Goal: Information Seeking & Learning: Learn about a topic

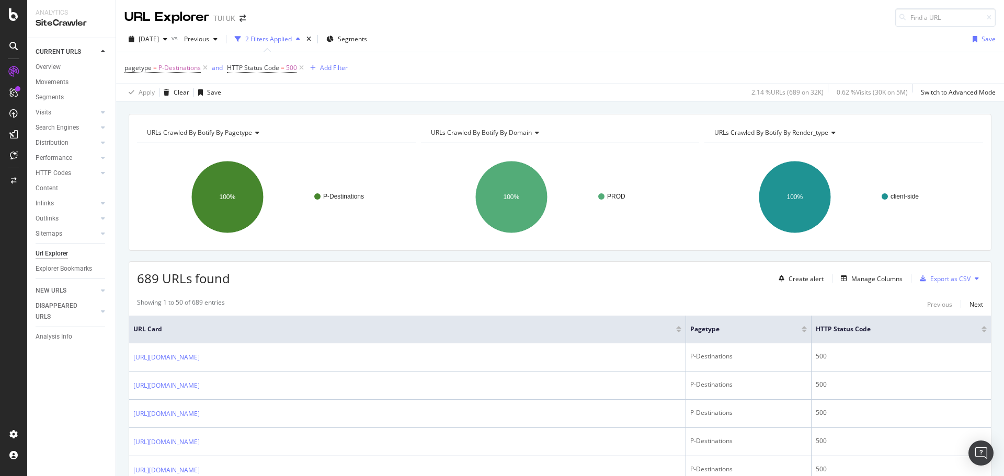
scroll to position [1159, 0]
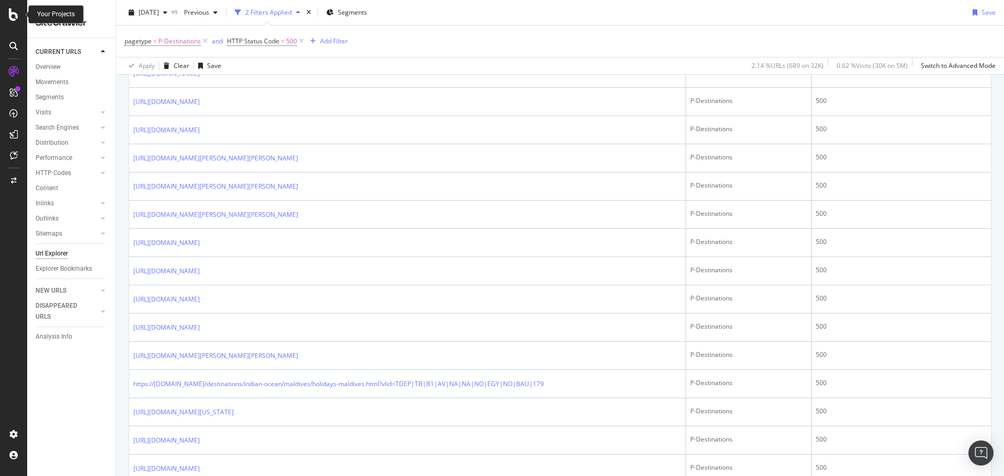
click at [1, 9] on div at bounding box center [13, 238] width 27 height 476
click at [8, 11] on div at bounding box center [13, 14] width 25 height 13
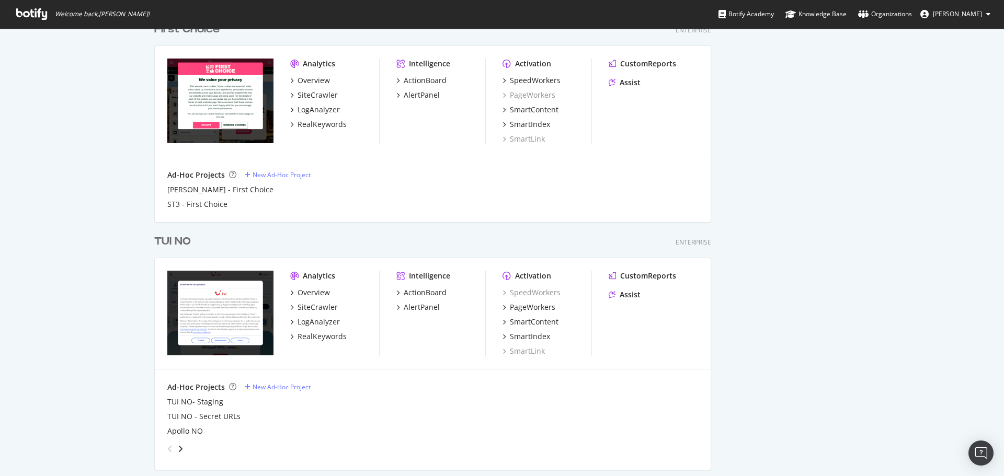
scroll to position [1420, 0]
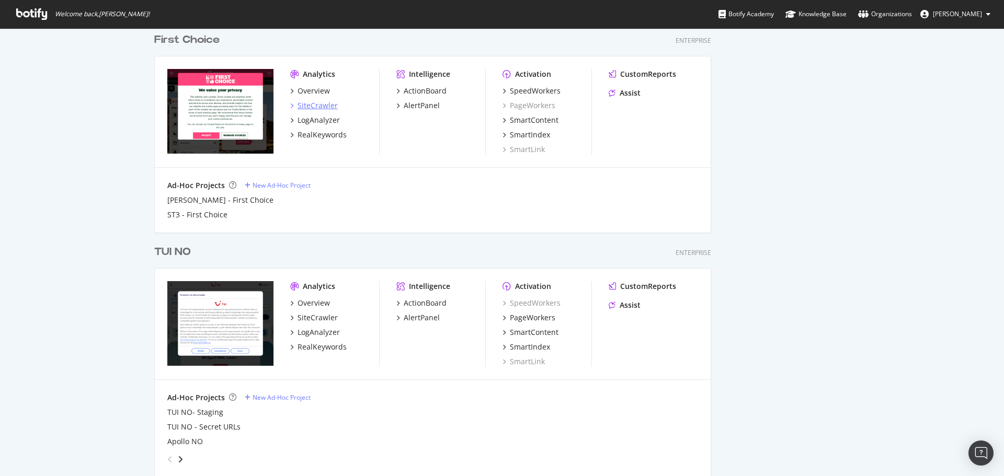
click at [319, 100] on div "SiteCrawler" at bounding box center [317, 105] width 40 height 10
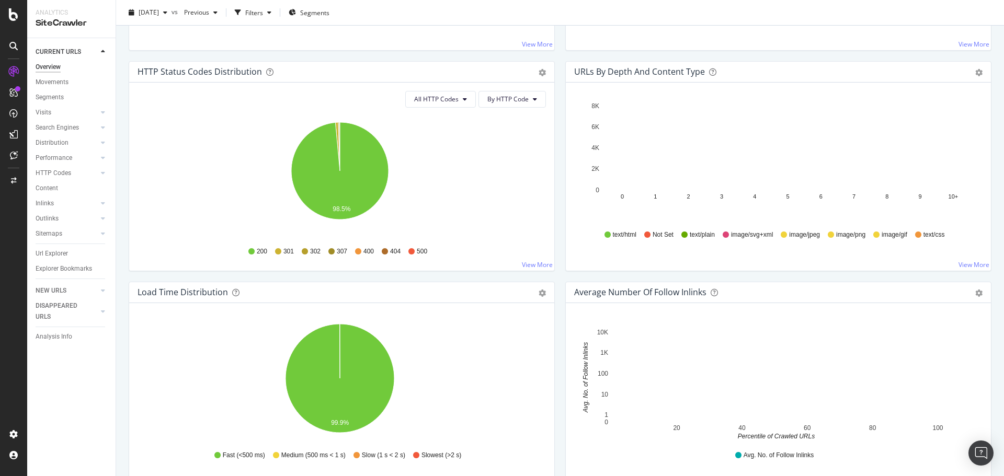
scroll to position [470, 0]
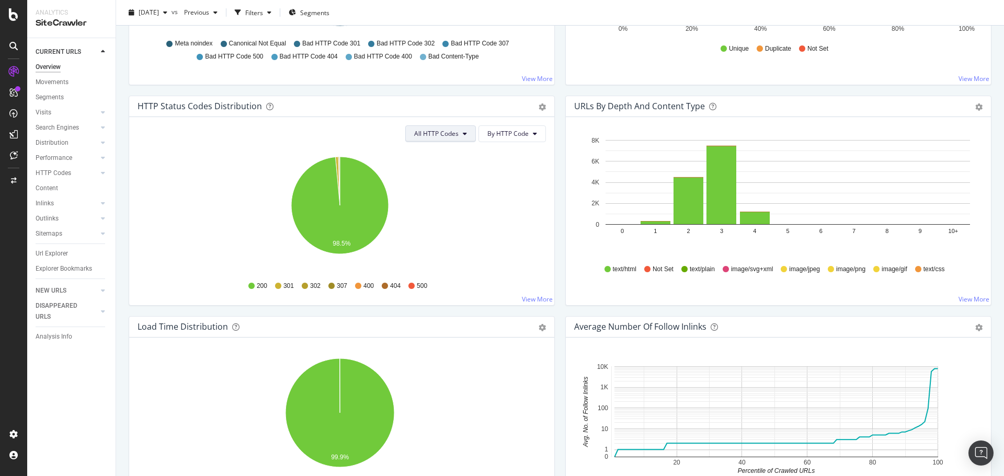
click at [447, 139] on button "All HTTP Codes" at bounding box center [440, 133] width 71 height 17
click at [427, 209] on span "3xx family" at bounding box center [438, 212] width 53 height 9
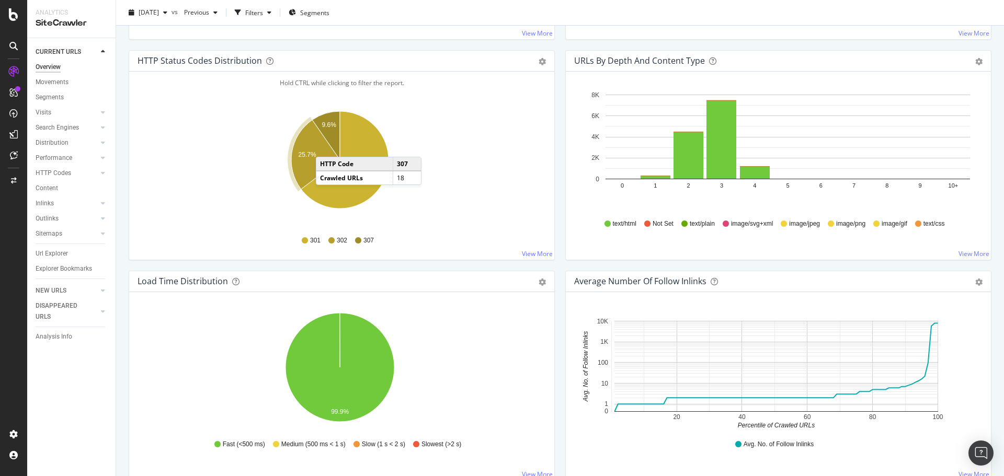
scroll to position [523, 0]
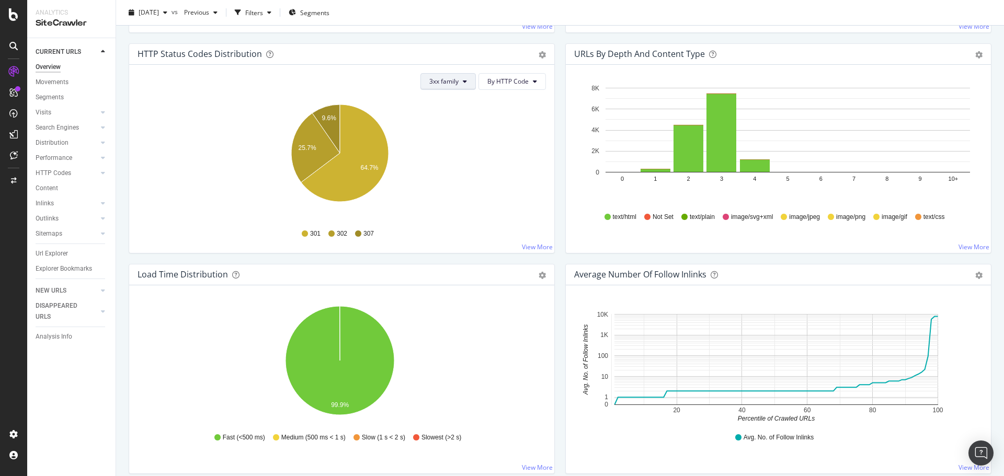
click at [446, 88] on button "3xx family" at bounding box center [447, 81] width 55 height 17
click at [440, 176] on span "4xx family" at bounding box center [452, 179] width 53 height 9
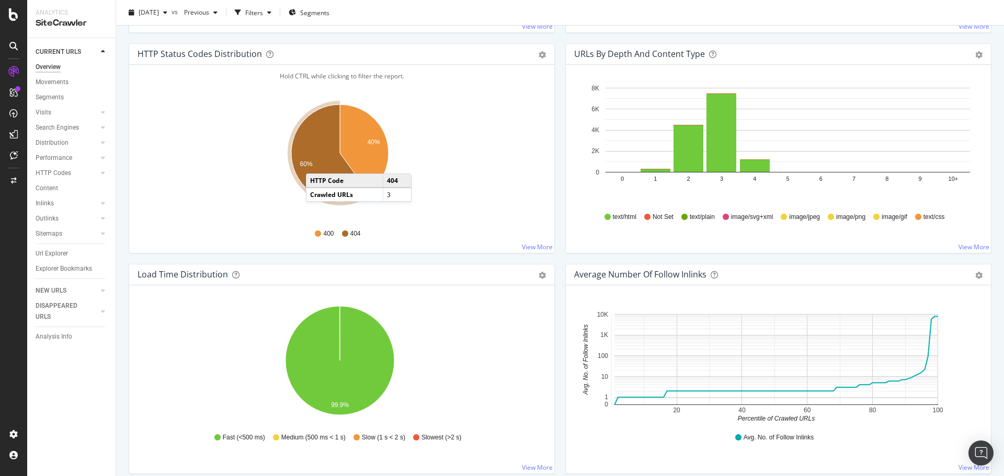
click at [316, 163] on icon "A chart." at bounding box center [329, 153] width 77 height 97
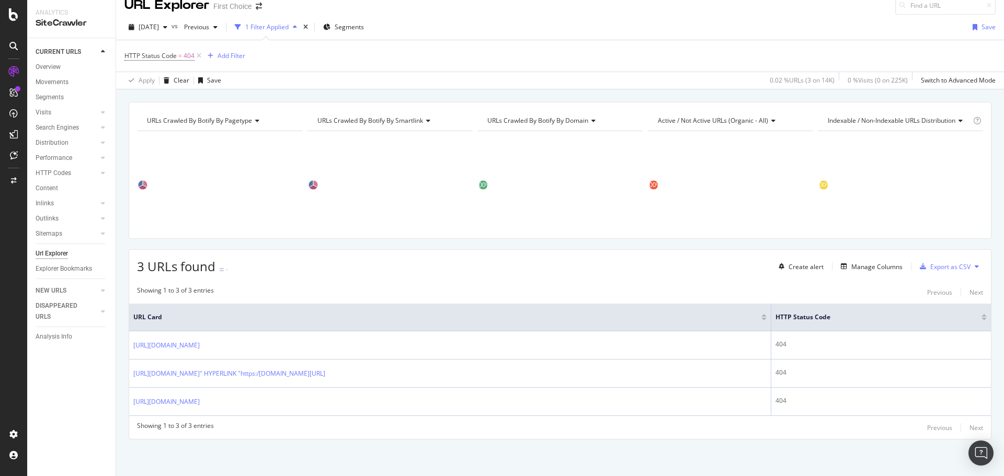
scroll to position [12, 0]
